Goal: Task Accomplishment & Management: Use online tool/utility

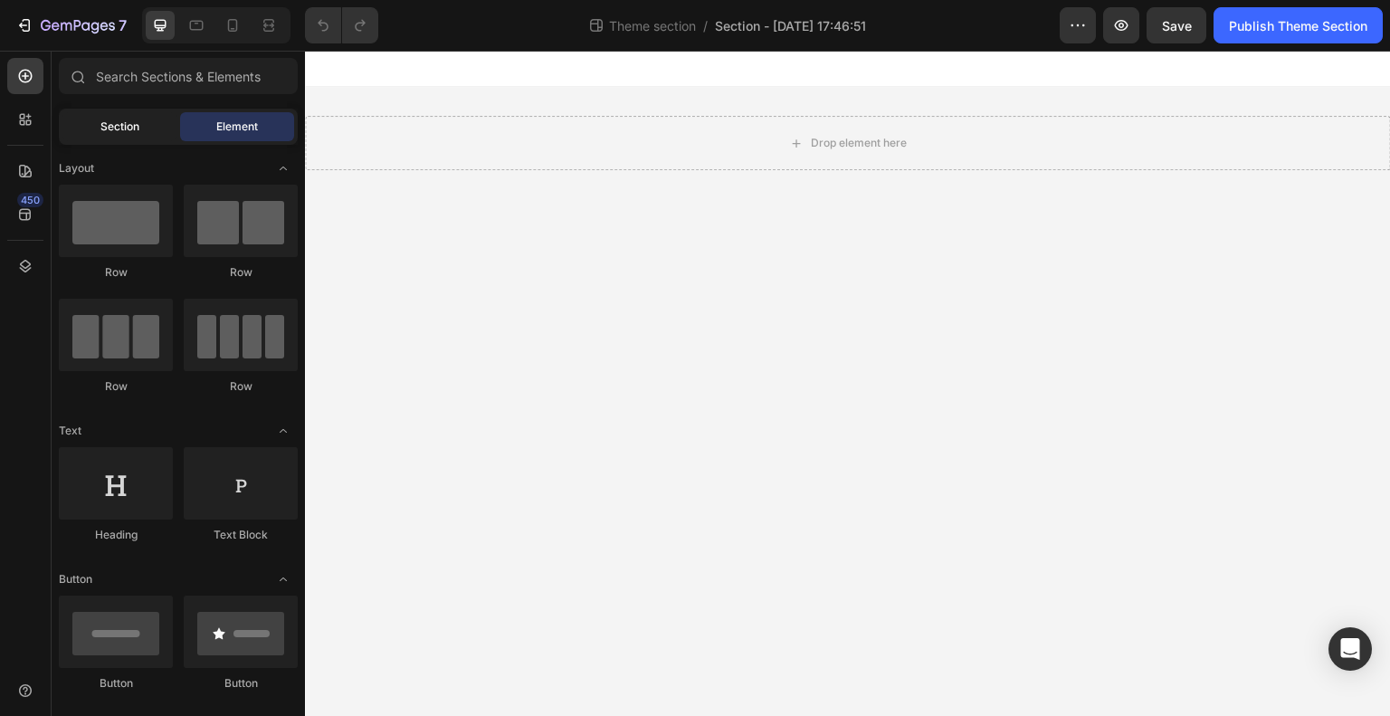
click at [107, 127] on span "Section" at bounding box center [119, 127] width 39 height 16
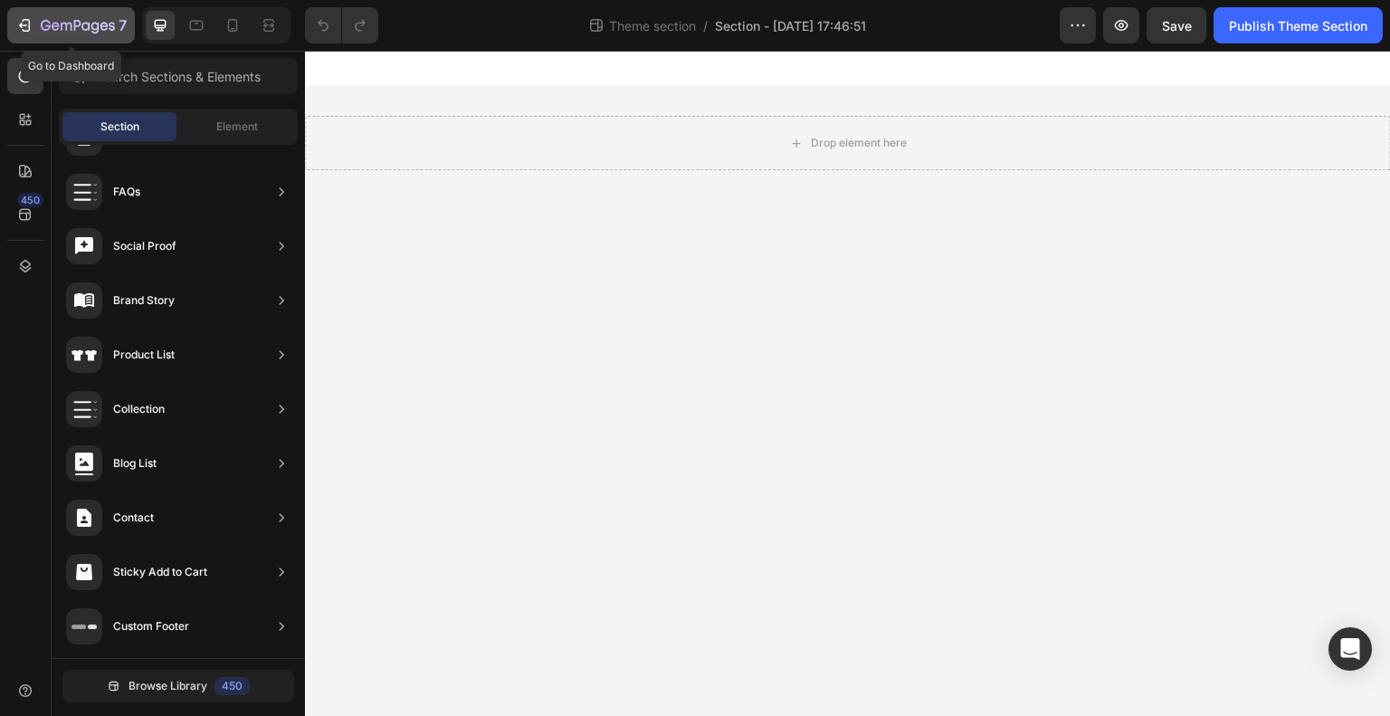
click at [61, 23] on icon "button" at bounding box center [66, 27] width 11 height 8
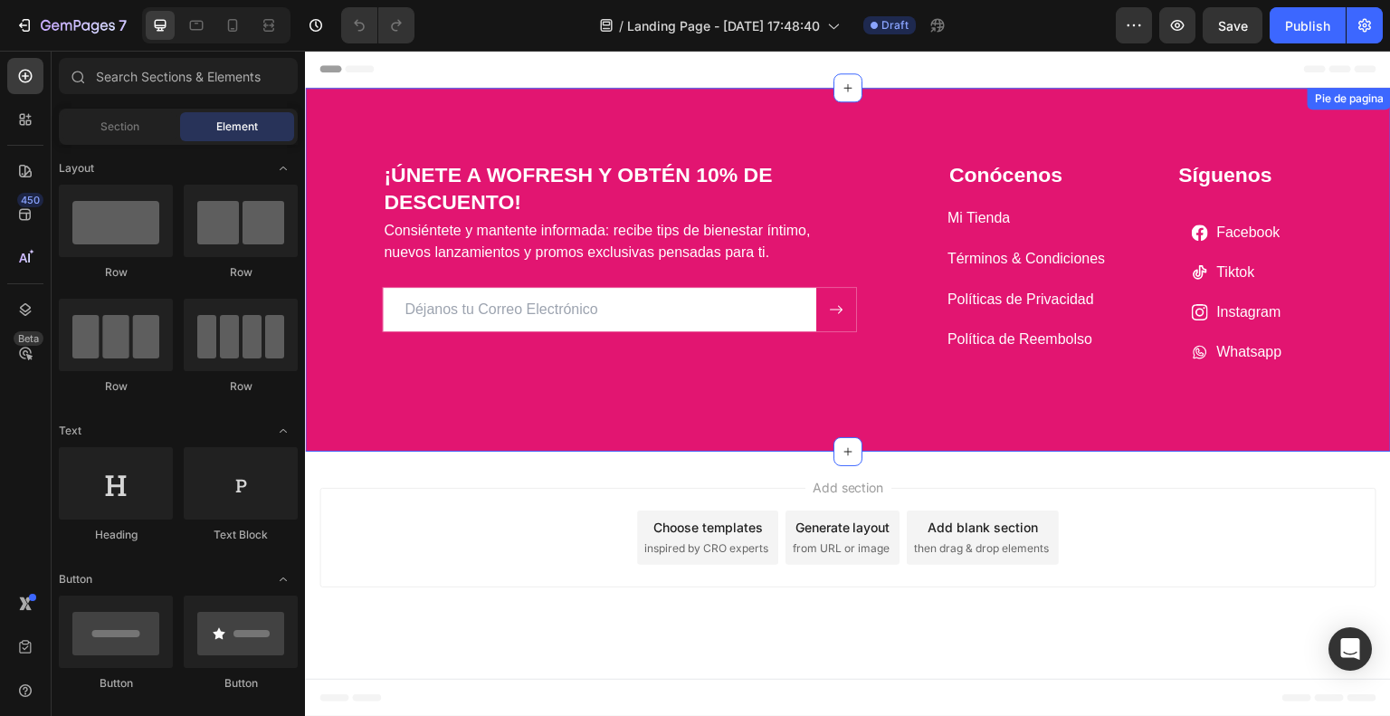
click at [918, 92] on div "¡ÚNETE A WOFRESH Y OBTÉN 10% DE DESCUENTO! Heading Consiéntete y mantente infor…" at bounding box center [848, 270] width 1086 height 364
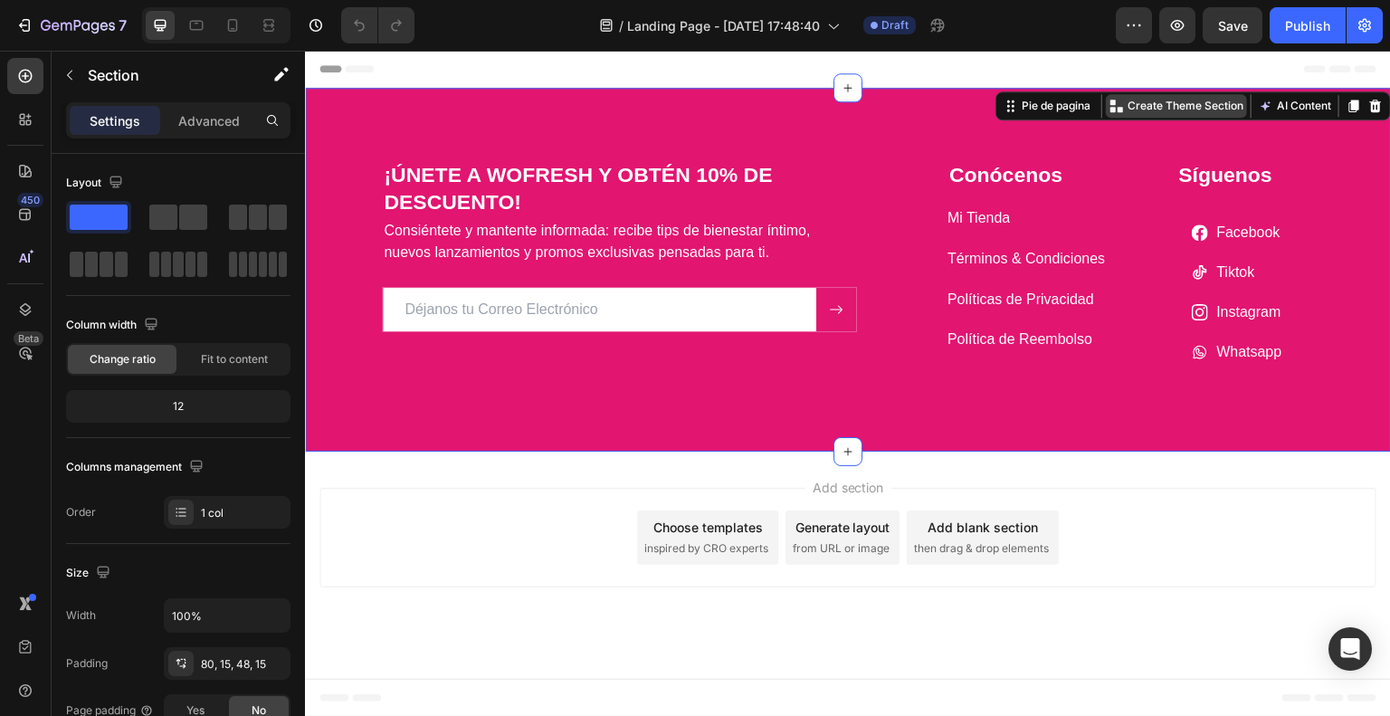
click at [1213, 103] on p "Create Theme Section" at bounding box center [1186, 106] width 116 height 16
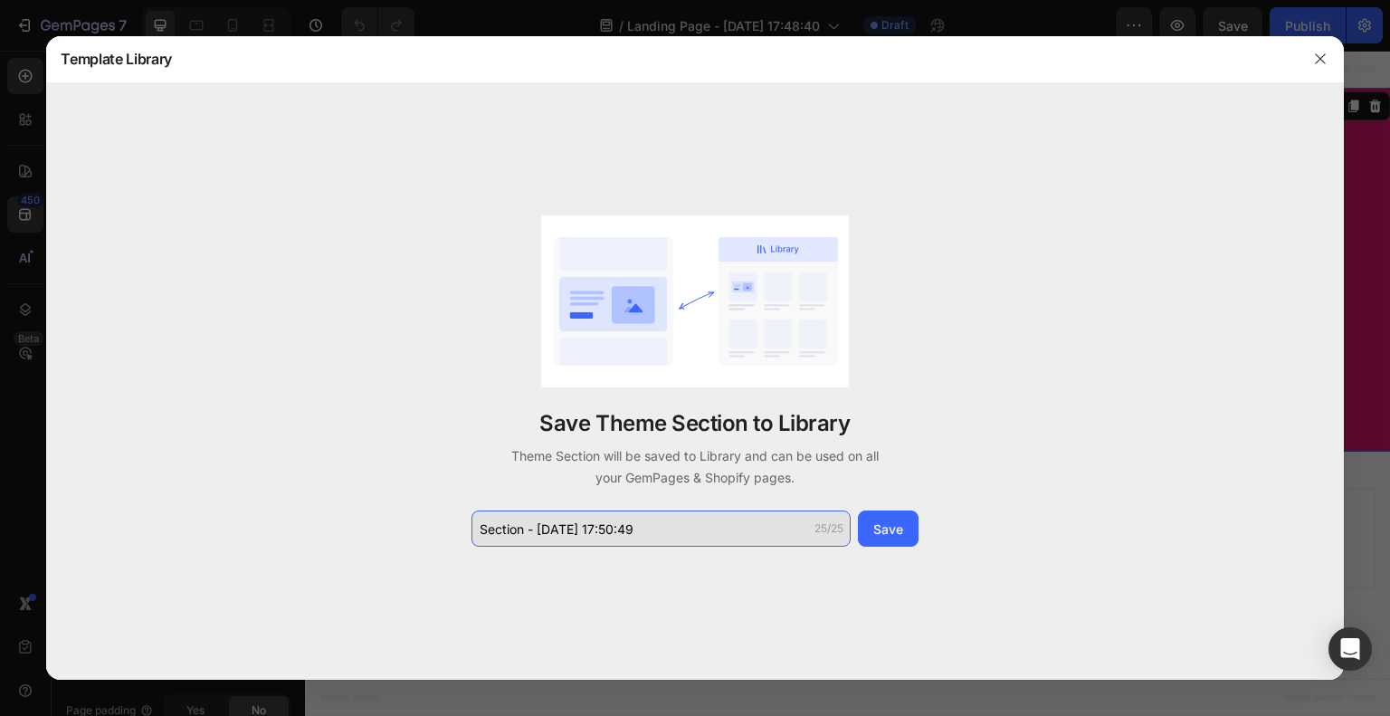
click at [696, 516] on input "Section - [DATE] 17:50:49" at bounding box center [661, 529] width 379 height 36
type input "p"
type input "Pie de página"
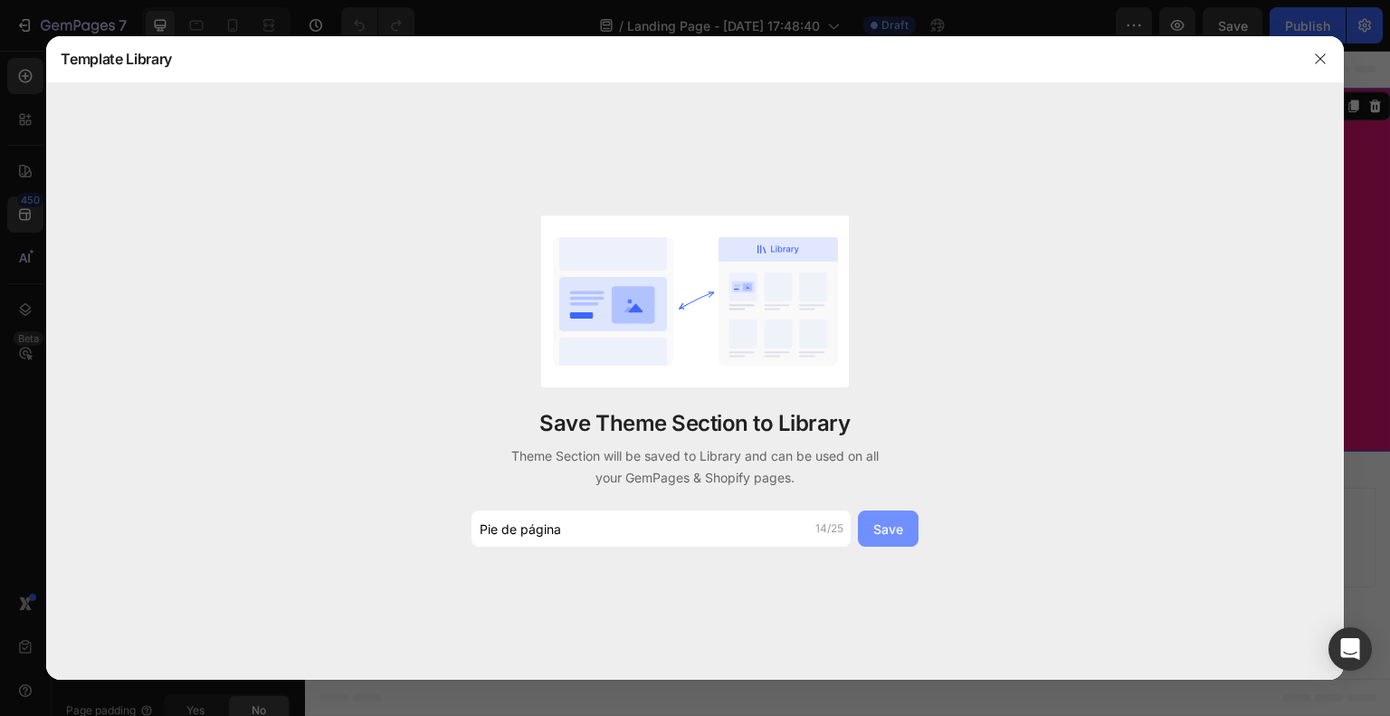
click at [909, 534] on button "Save" at bounding box center [888, 529] width 61 height 36
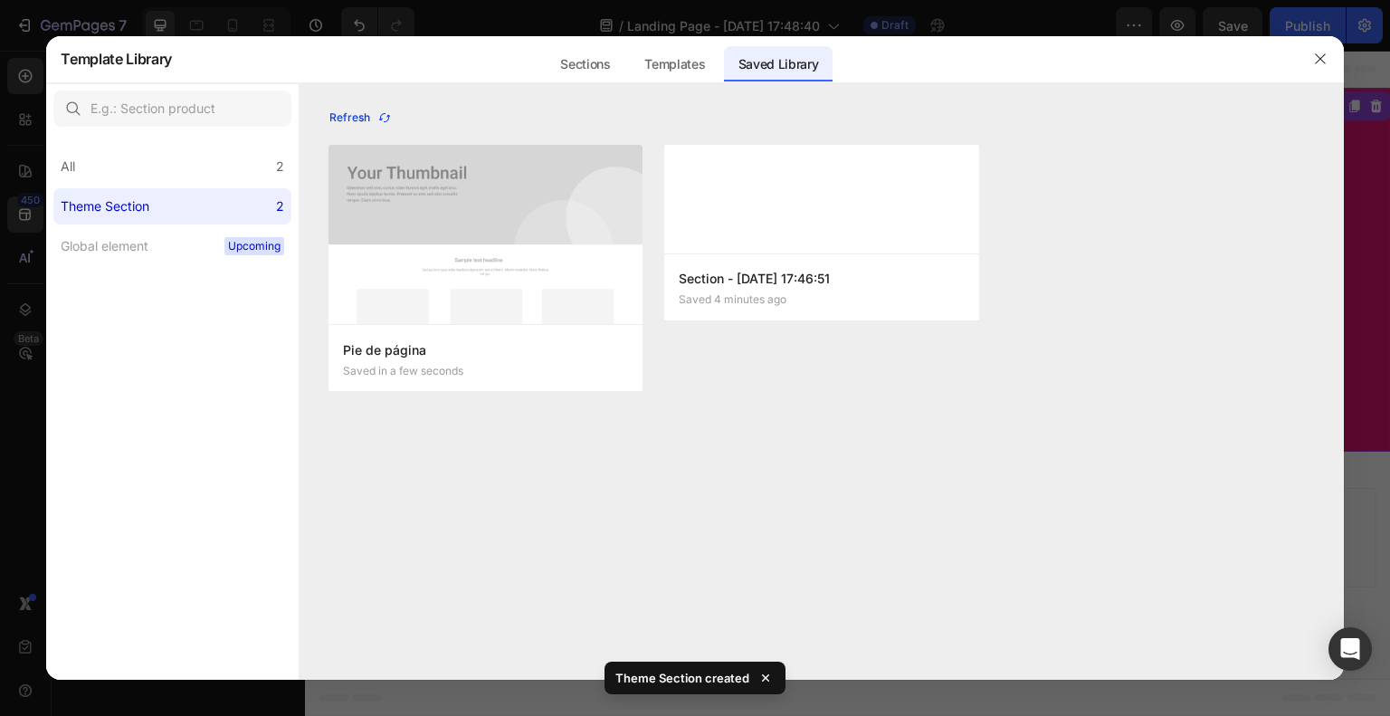
click at [383, 129] on button "Refresh" at bounding box center [361, 117] width 64 height 25
click at [390, 111] on icon "button" at bounding box center [384, 117] width 14 height 14
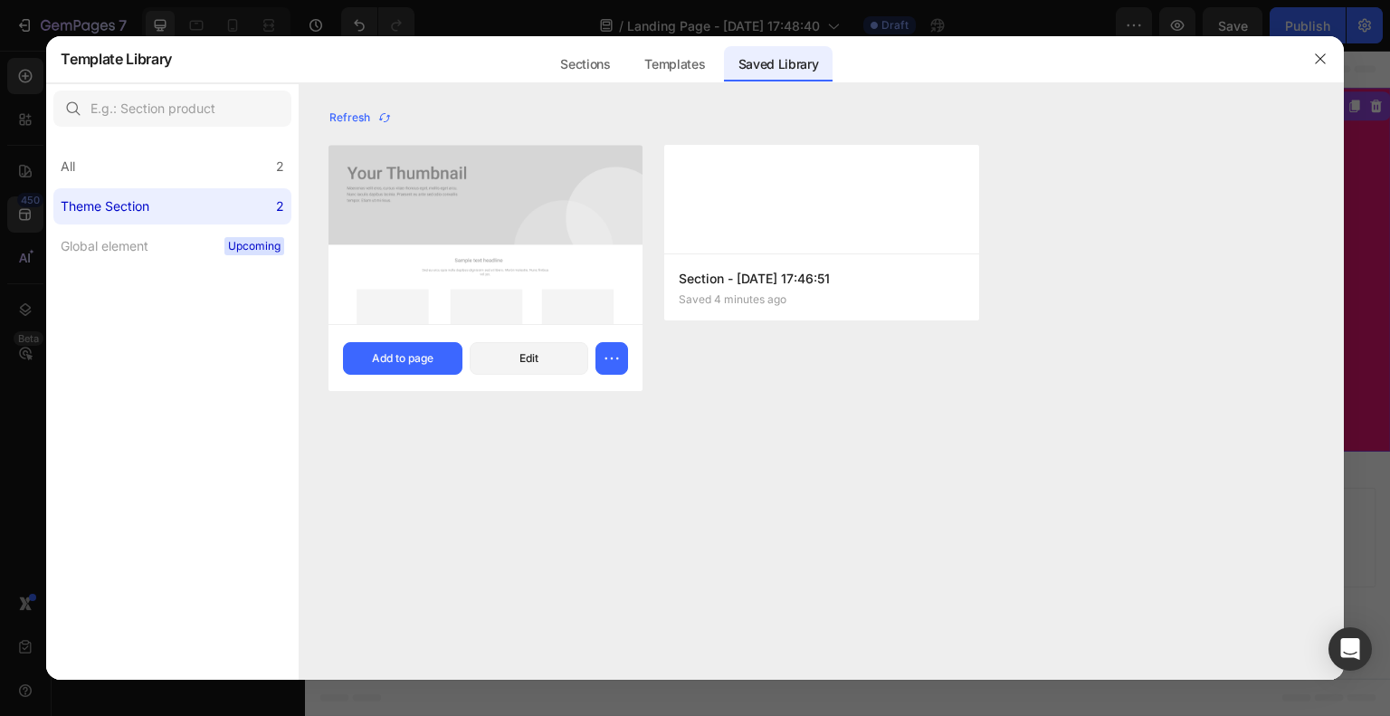
click at [427, 189] on img at bounding box center [486, 235] width 314 height 180
click at [438, 357] on button "Add to page" at bounding box center [402, 358] width 119 height 33
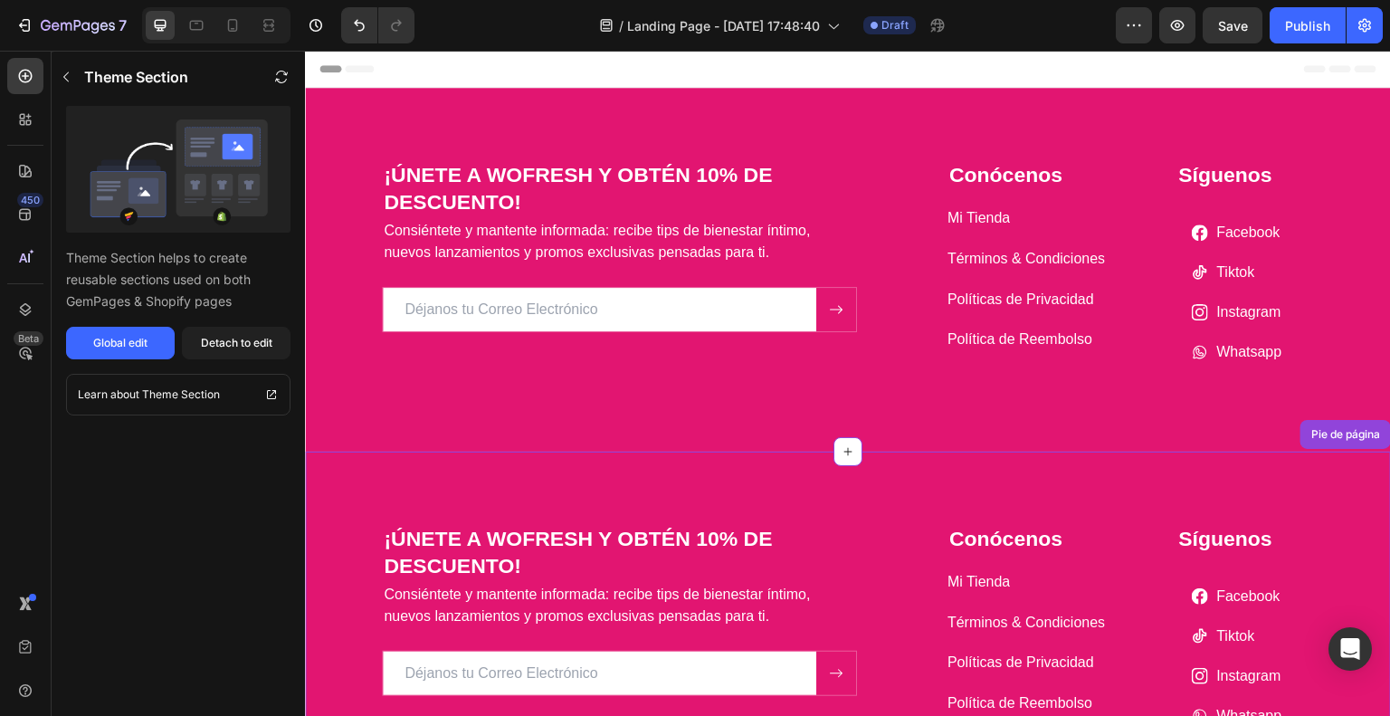
click at [1304, 463] on div "¡ÚNETE A WOFRESH Y OBTÉN 10% DE DESCUENTO! Heading Consiéntete y mantente infor…" at bounding box center [848, 634] width 1086 height 364
click at [12, 15] on button "7" at bounding box center [71, 25] width 128 height 36
